Goal: Transaction & Acquisition: Purchase product/service

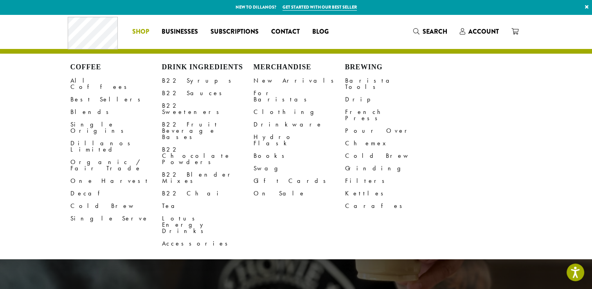
click at [139, 32] on span "Shop" at bounding box center [140, 32] width 17 height 10
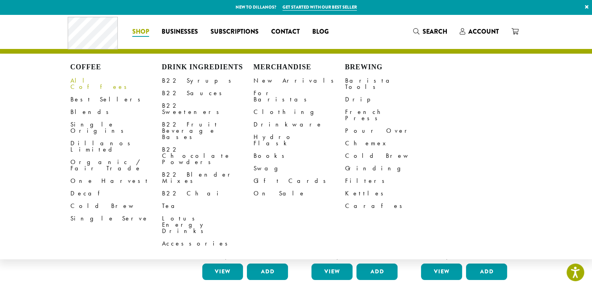
click at [85, 82] on link "All Coffees" at bounding box center [116, 83] width 92 height 19
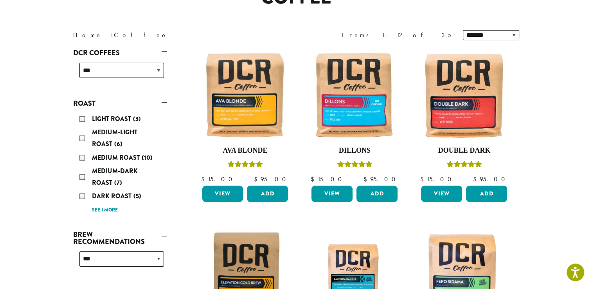
scroll to position [86, 0]
click at [83, 196] on div "Dark Roast (5)" at bounding box center [121, 196] width 85 height 12
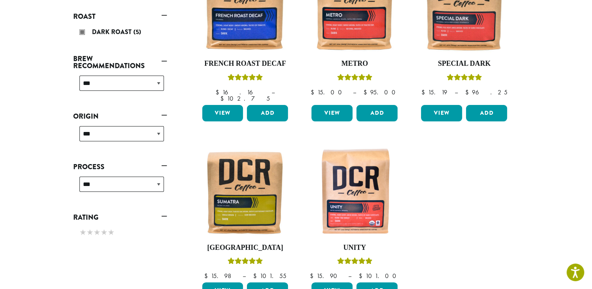
scroll to position [173, 0]
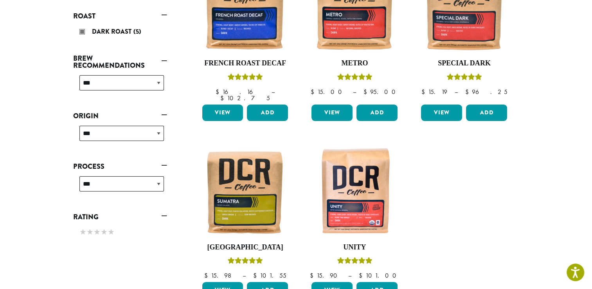
scroll to position [86, 0]
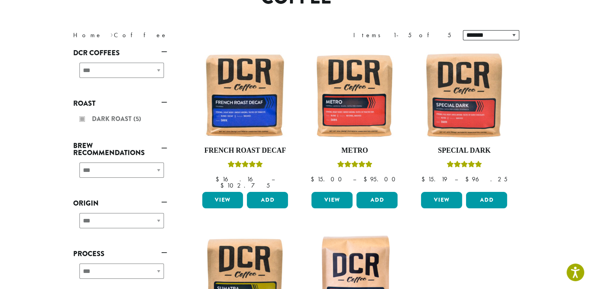
click at [163, 98] on link "Roast" at bounding box center [120, 103] width 94 height 13
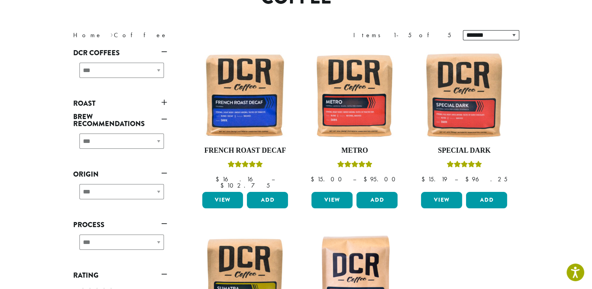
click at [164, 100] on link "Roast" at bounding box center [120, 103] width 94 height 13
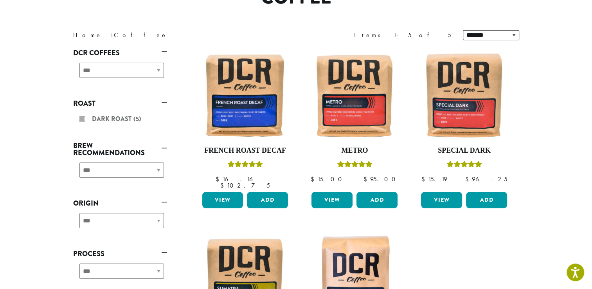
click at [83, 118] on div "Dark Roast (5)" at bounding box center [120, 120] width 94 height 20
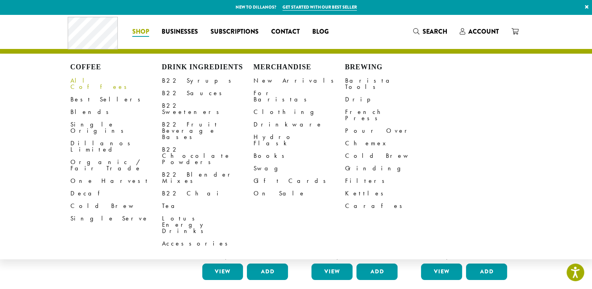
click at [80, 83] on link "All Coffees" at bounding box center [116, 83] width 92 height 19
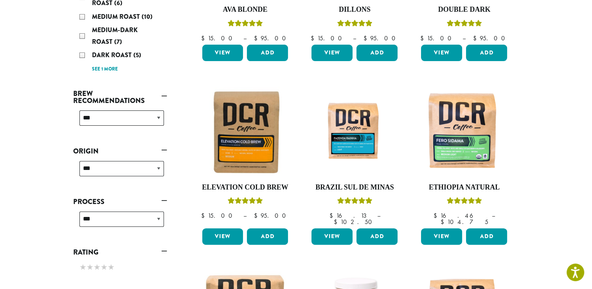
scroll to position [227, 0]
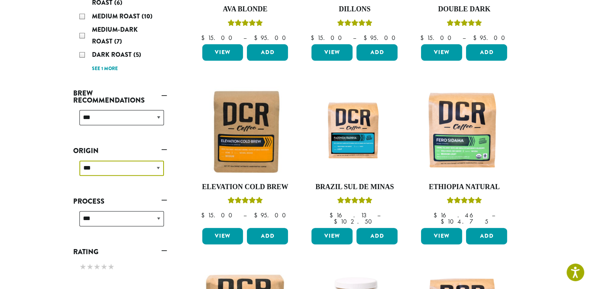
click at [151, 166] on select "**********" at bounding box center [121, 167] width 85 height 15
select select "********"
click at [79, 160] on select "**********" at bounding box center [121, 167] width 85 height 15
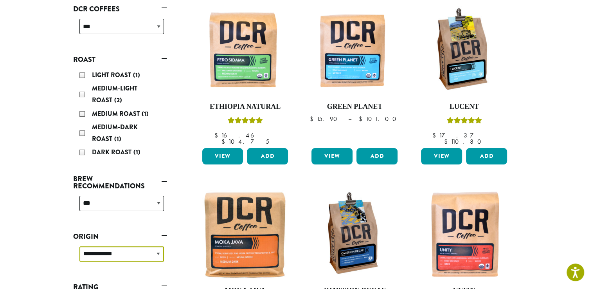
scroll to position [127, 0]
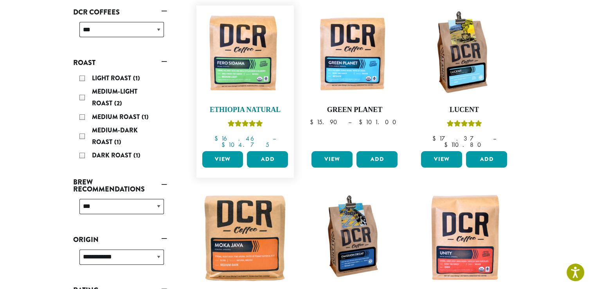
click at [240, 59] on img at bounding box center [245, 54] width 90 height 90
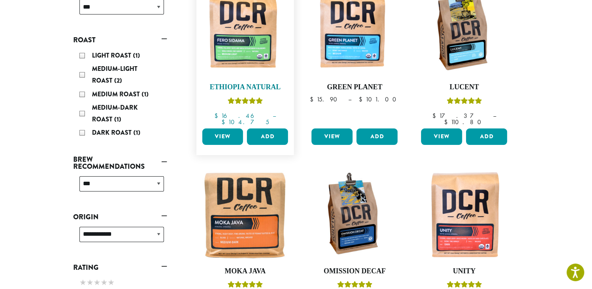
scroll to position [149, 0]
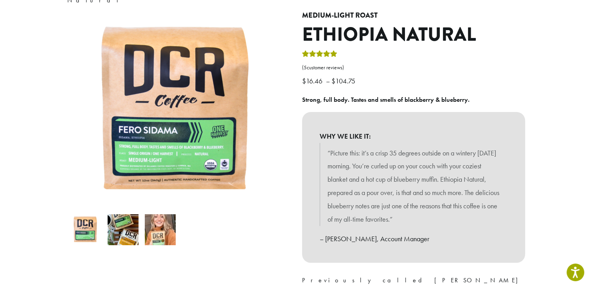
scroll to position [87, 0]
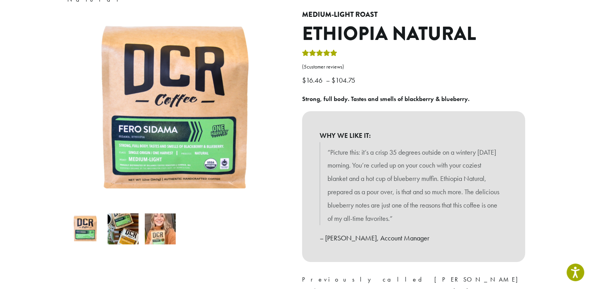
click at [161, 216] on img at bounding box center [160, 228] width 31 height 31
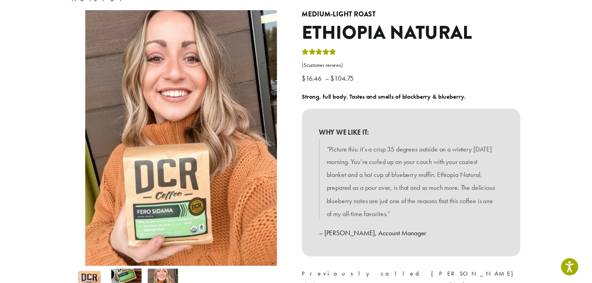
scroll to position [226, 0]
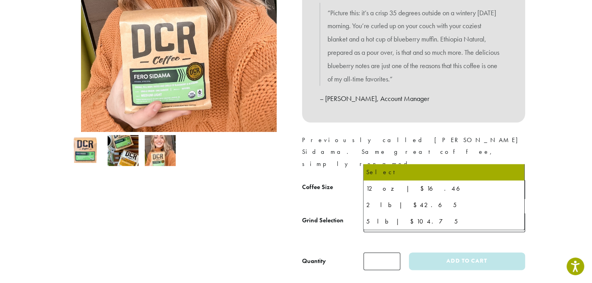
click at [488, 180] on span "Select" at bounding box center [445, 189] width 162 height 19
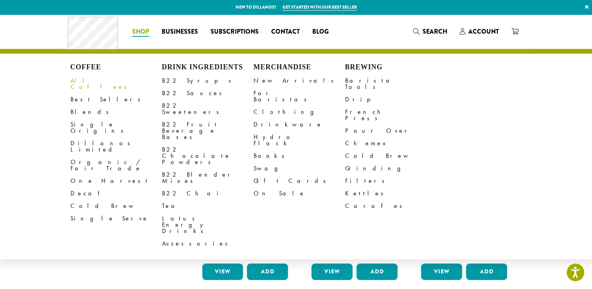
click at [86, 84] on link "All Coffees" at bounding box center [116, 83] width 92 height 19
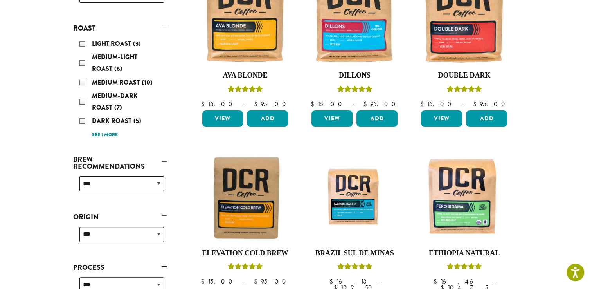
scroll to position [164, 0]
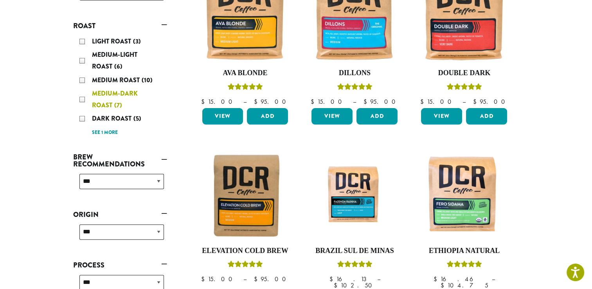
click at [83, 97] on div "Medium-Dark Roast (7)" at bounding box center [121, 99] width 85 height 23
